Goal: Information Seeking & Learning: Learn about a topic

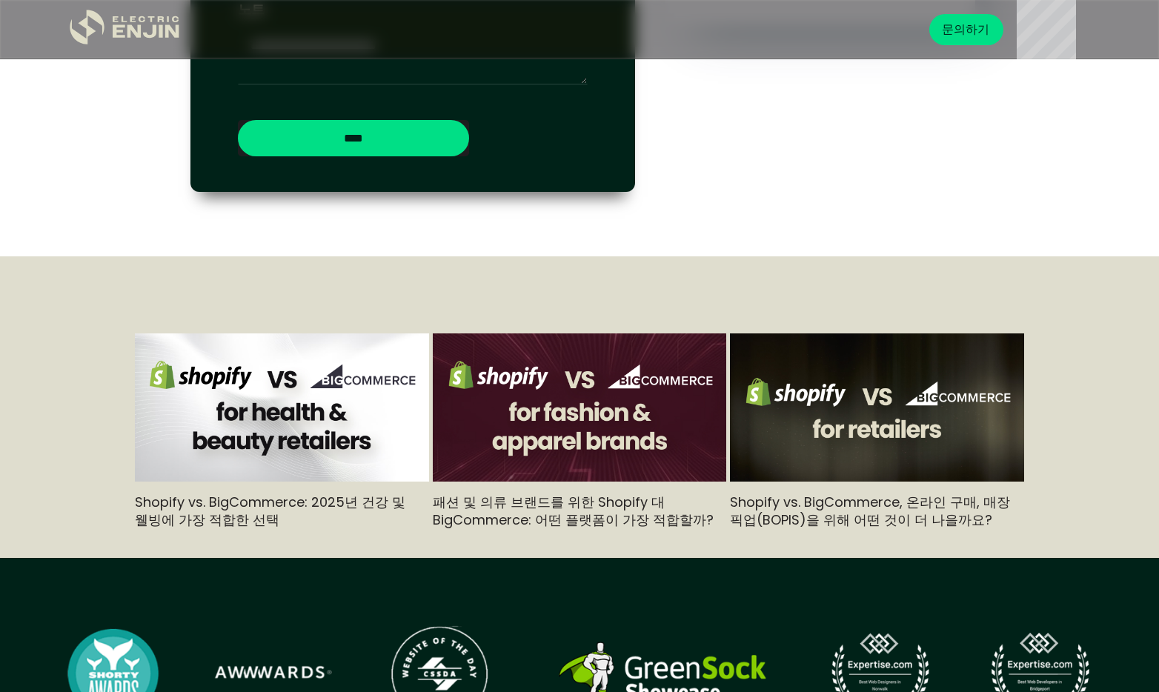
scroll to position [4079, 0]
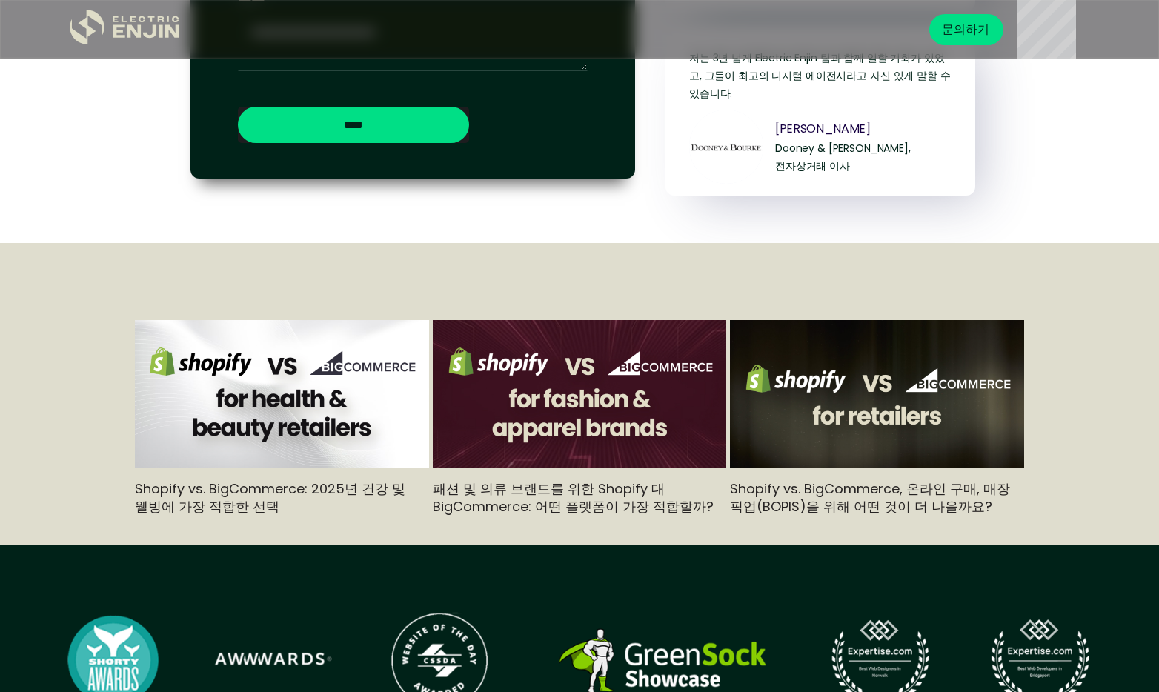
click at [536, 312] on img at bounding box center [580, 394] width 294 height 165
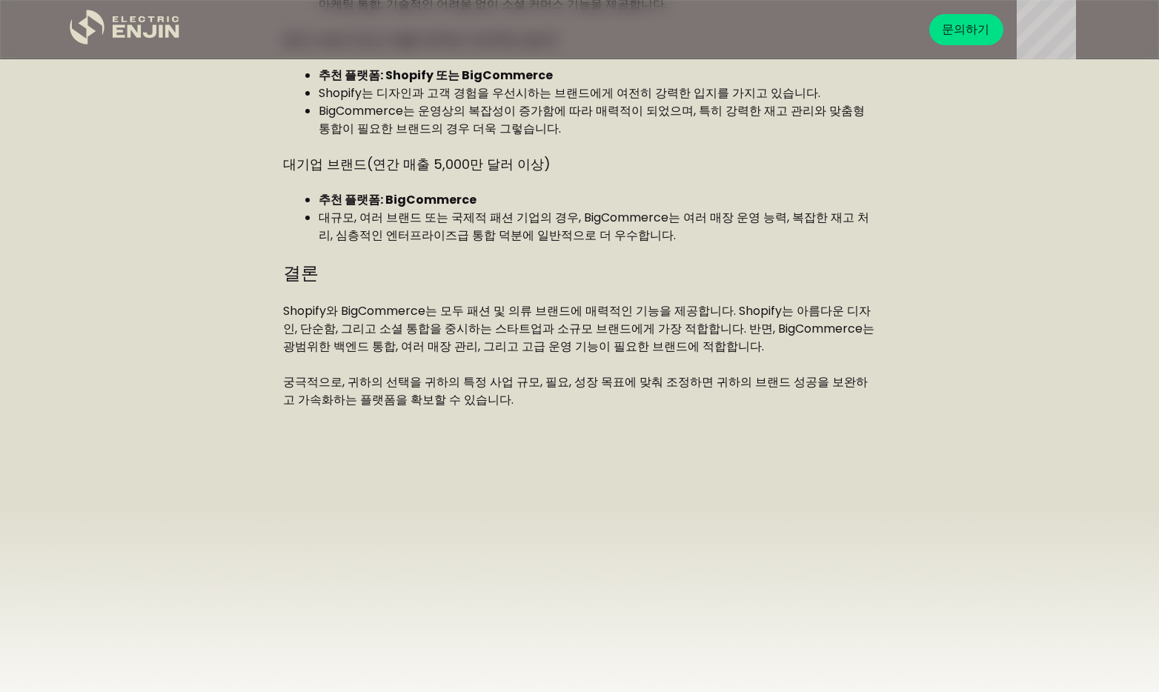
scroll to position [1678, 0]
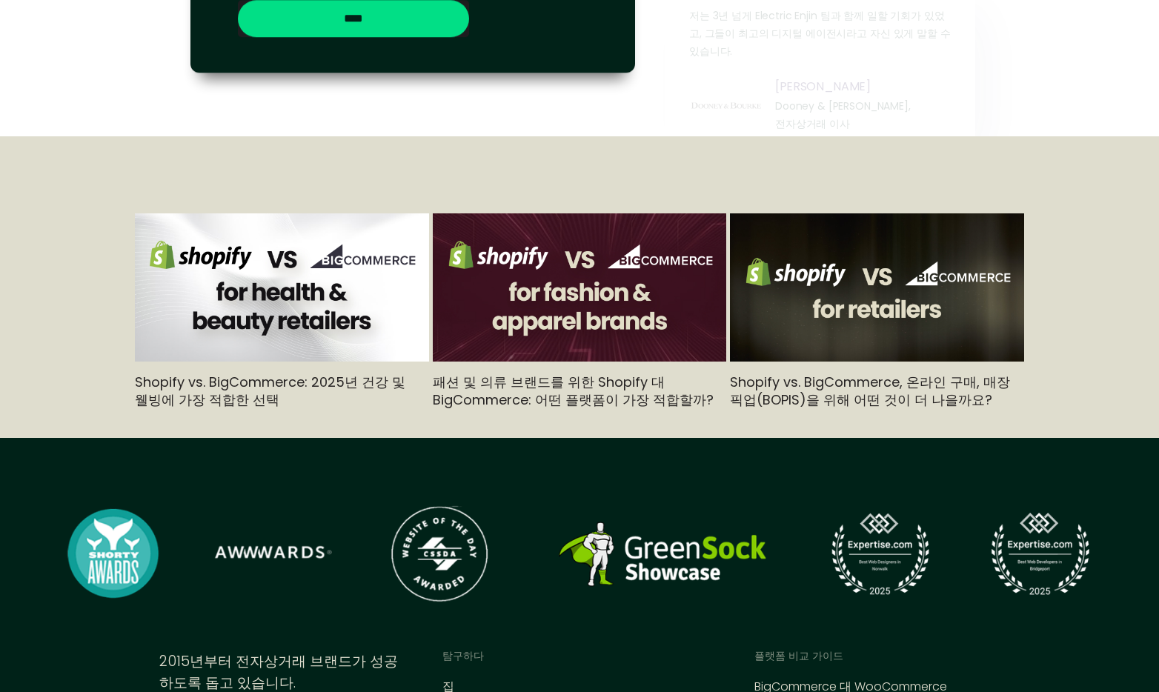
scroll to position [4168, 0]
